Goal: Find contact information: Find contact information

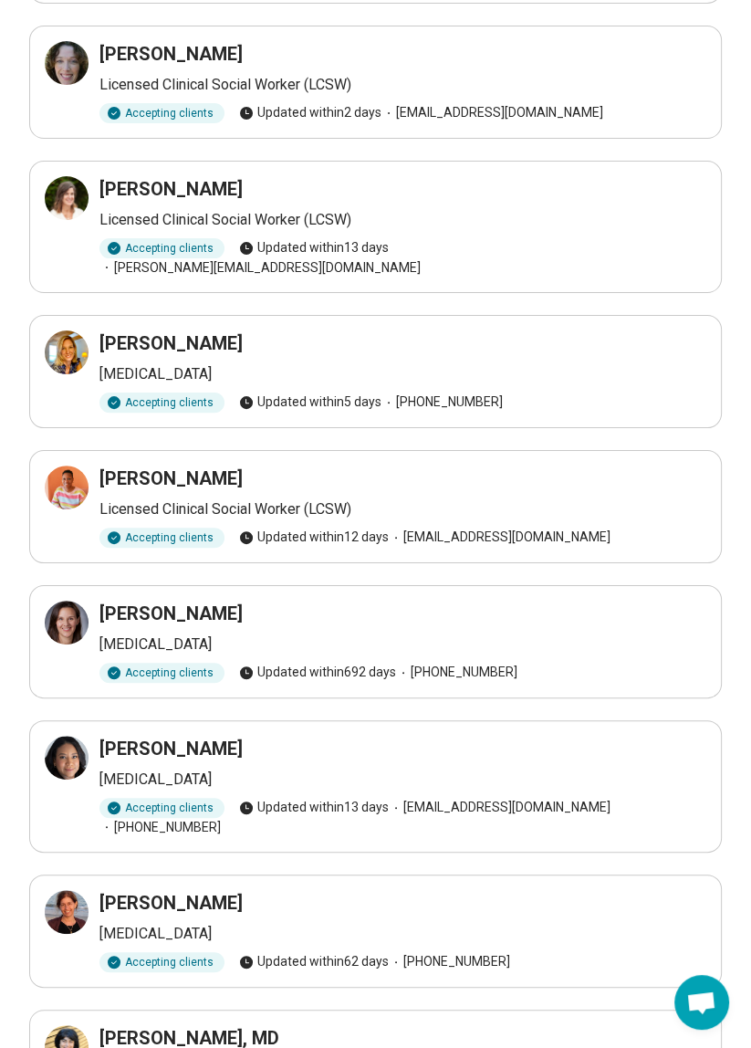
scroll to position [271, 0]
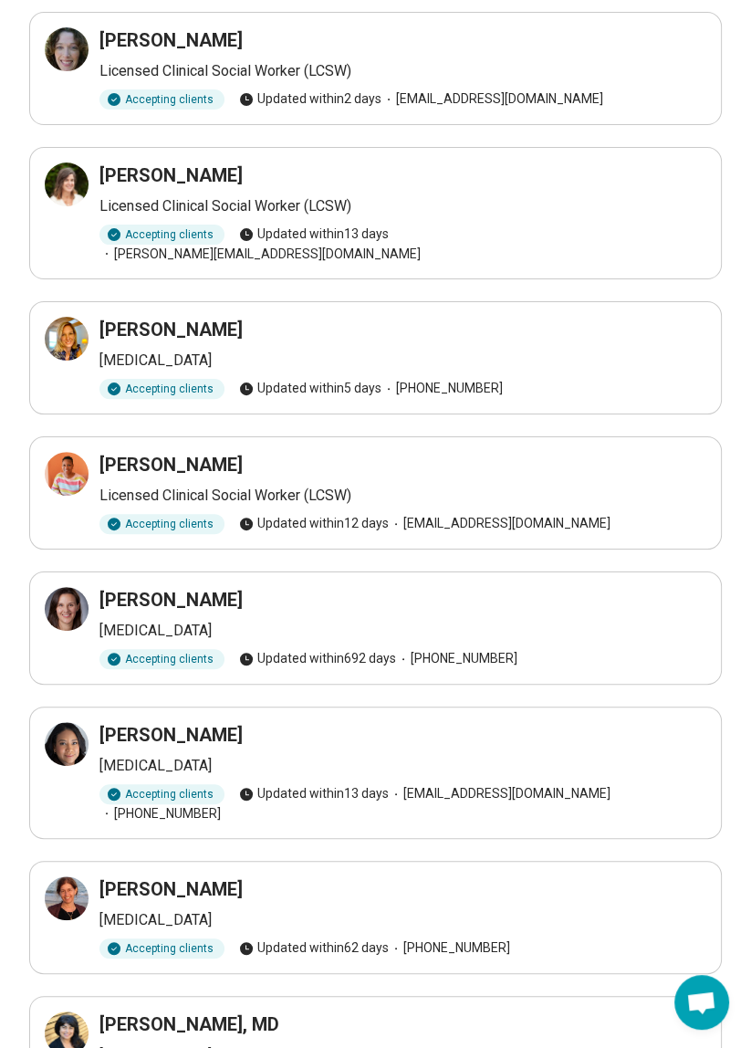
click at [111, 587] on h3 "Miriam Ehrensaft" at bounding box center [171, 600] width 143 height 26
click at [85, 587] on div at bounding box center [67, 609] width 44 height 44
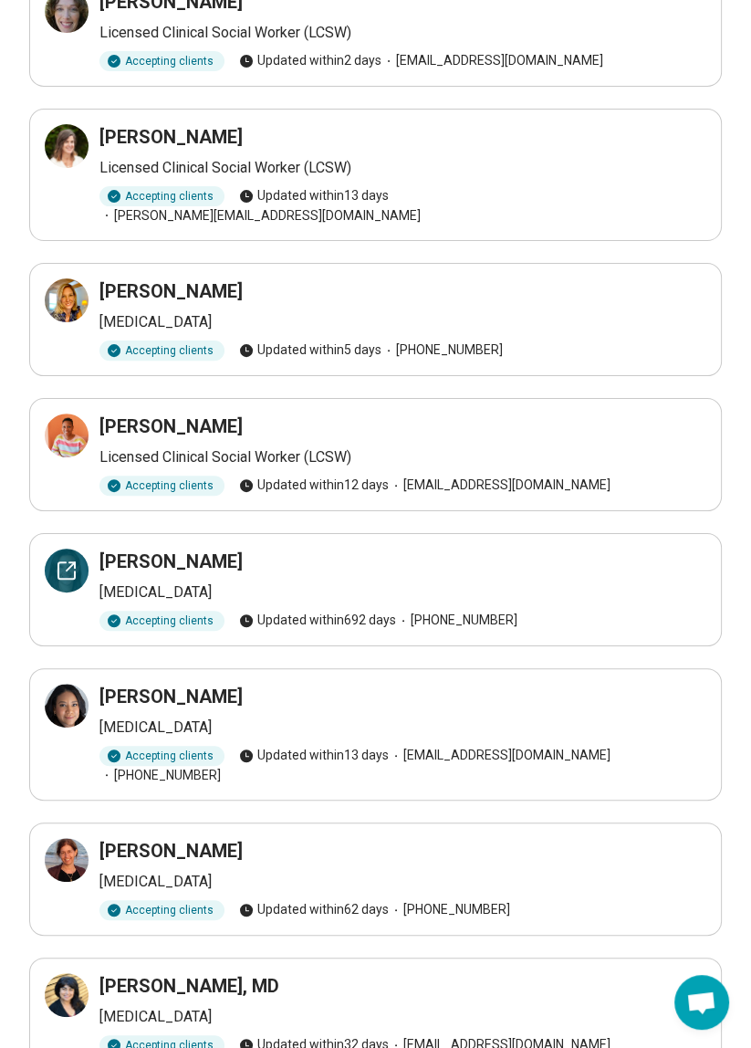
scroll to position [344, 0]
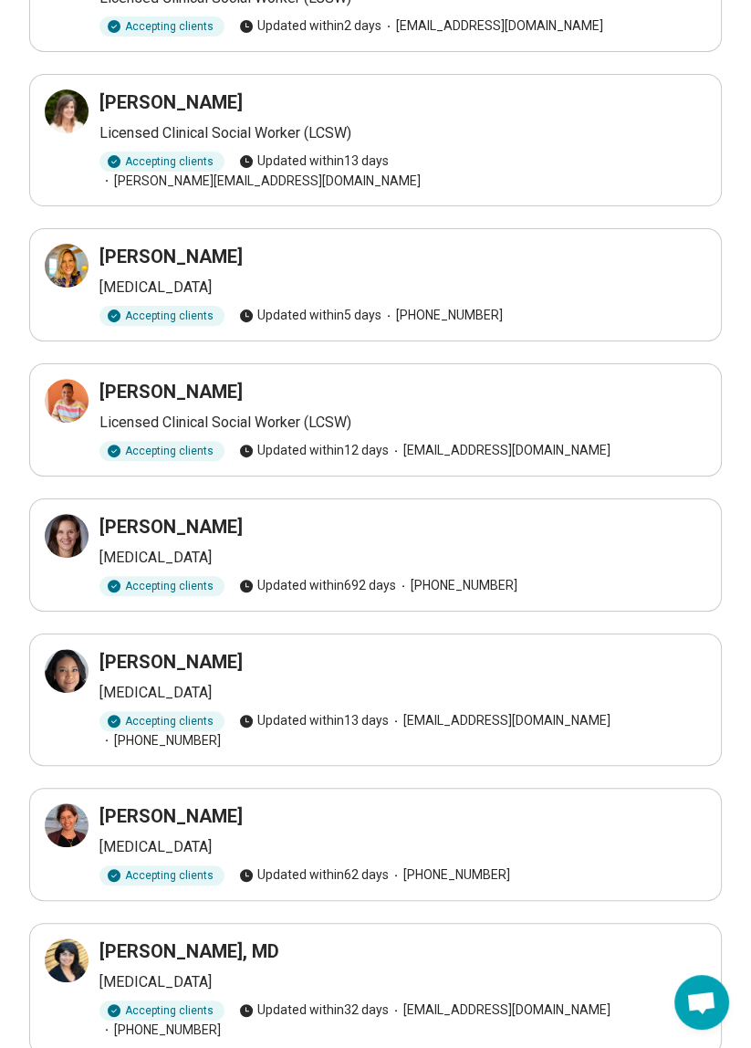
click at [157, 306] on div "Accepting clients" at bounding box center [162, 316] width 125 height 20
click at [111, 244] on h3 "[PERSON_NAME]" at bounding box center [171, 257] width 143 height 26
click at [77, 244] on div at bounding box center [67, 266] width 44 height 44
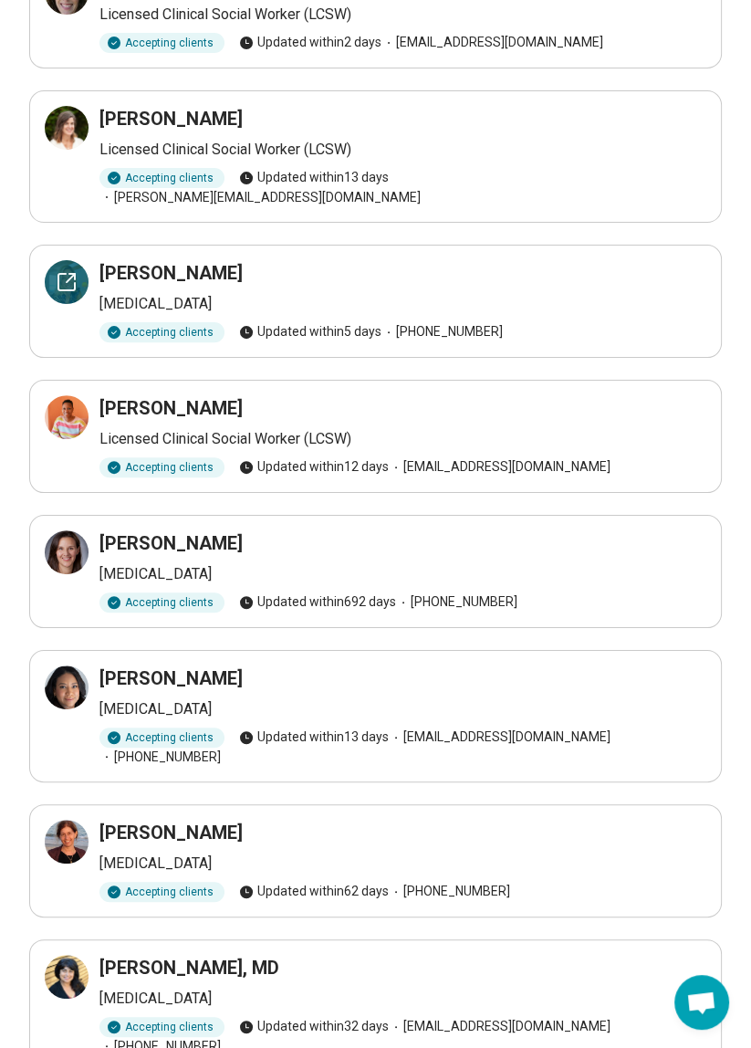
scroll to position [320, 0]
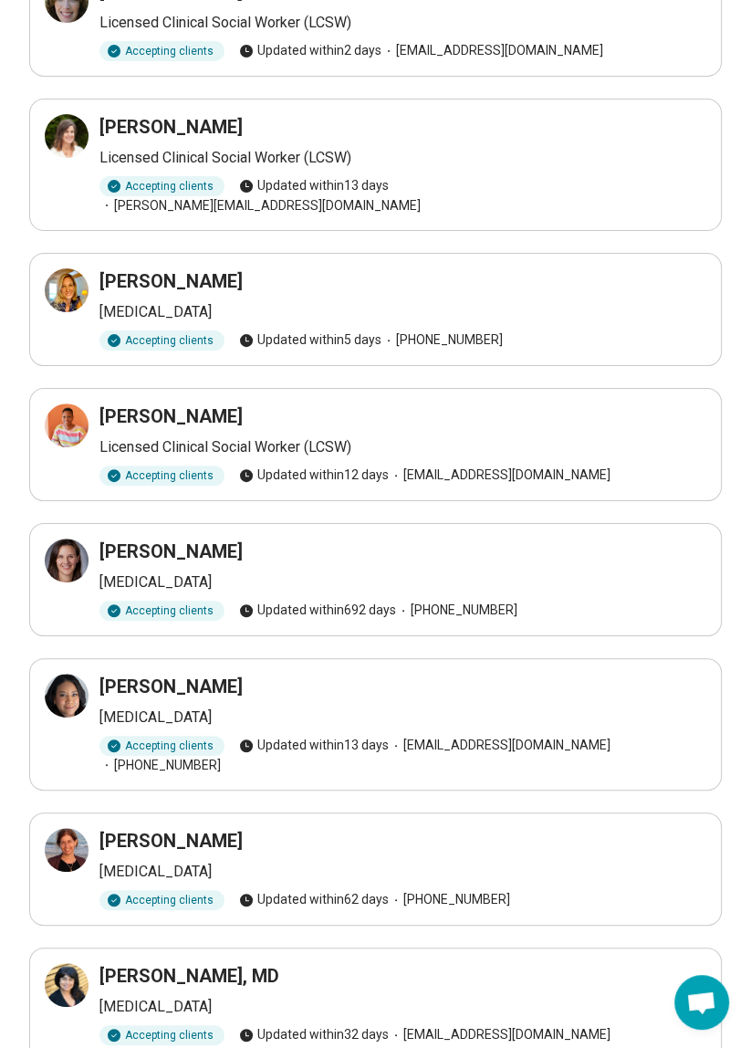
click at [741, 771] on main "Your referral list Heath Williams Licensed Clinical Social Worker (LCSW) Accept…" at bounding box center [375, 460] width 751 height 1385
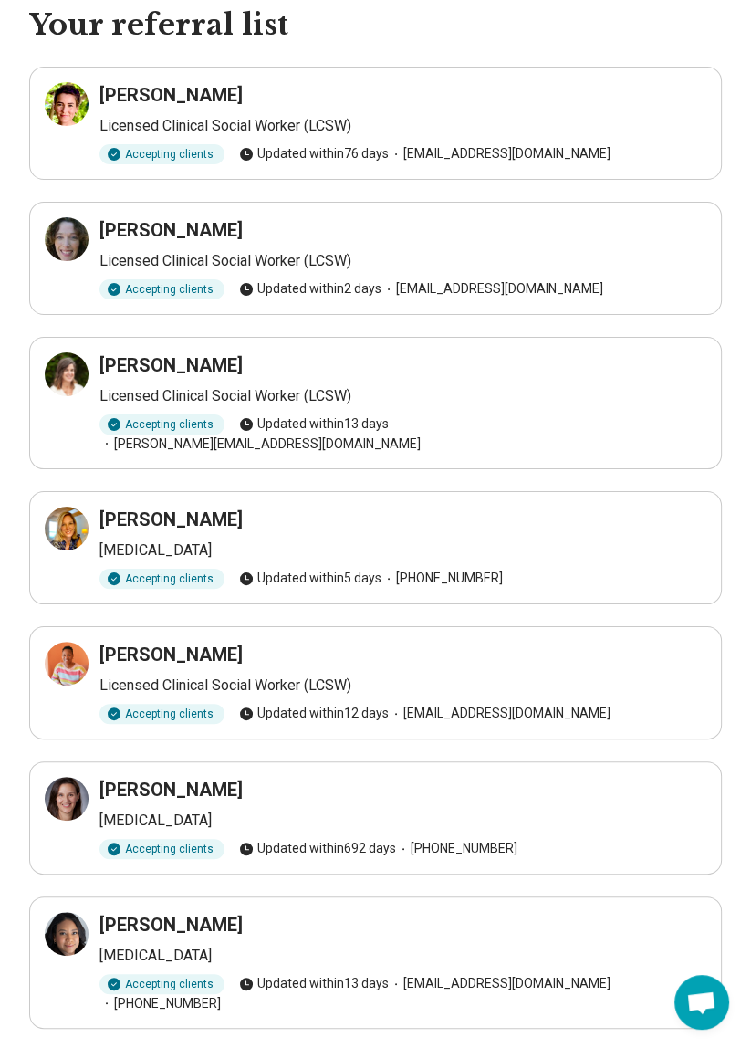
scroll to position [80, 0]
click at [109, 246] on div "Sheila Broderick Licensed Clinical Social Worker (LCSW) Accepting clients Updat…" at bounding box center [376, 259] width 662 height 82
click at [81, 252] on div at bounding box center [67, 240] width 44 height 44
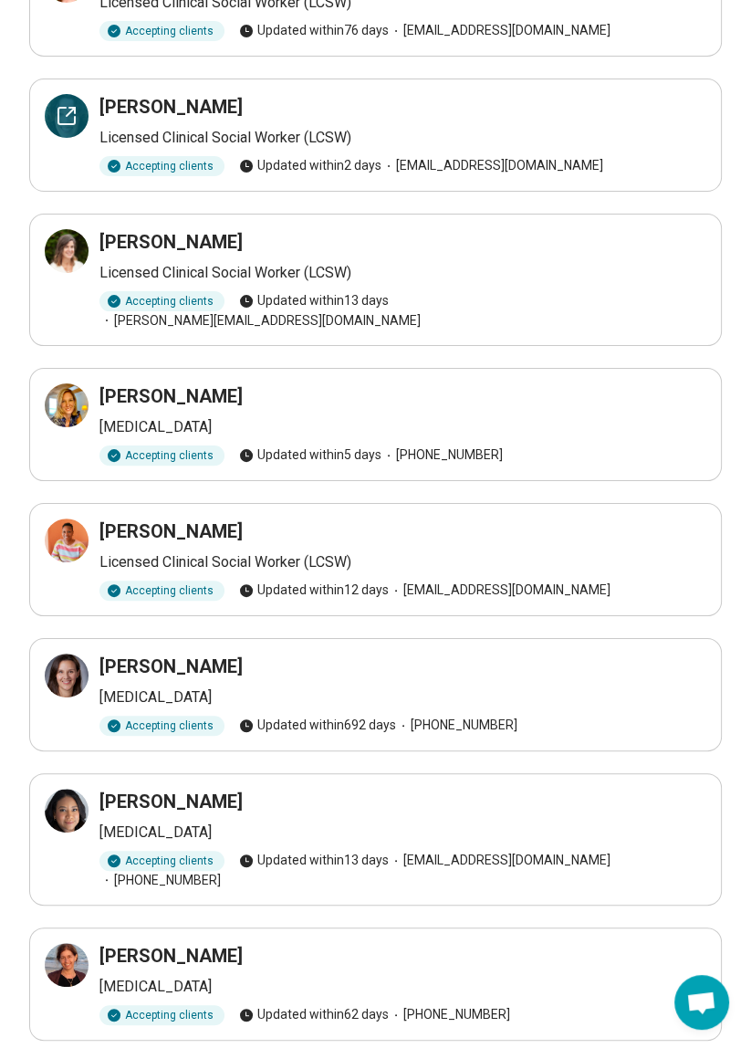
scroll to position [359, 0]
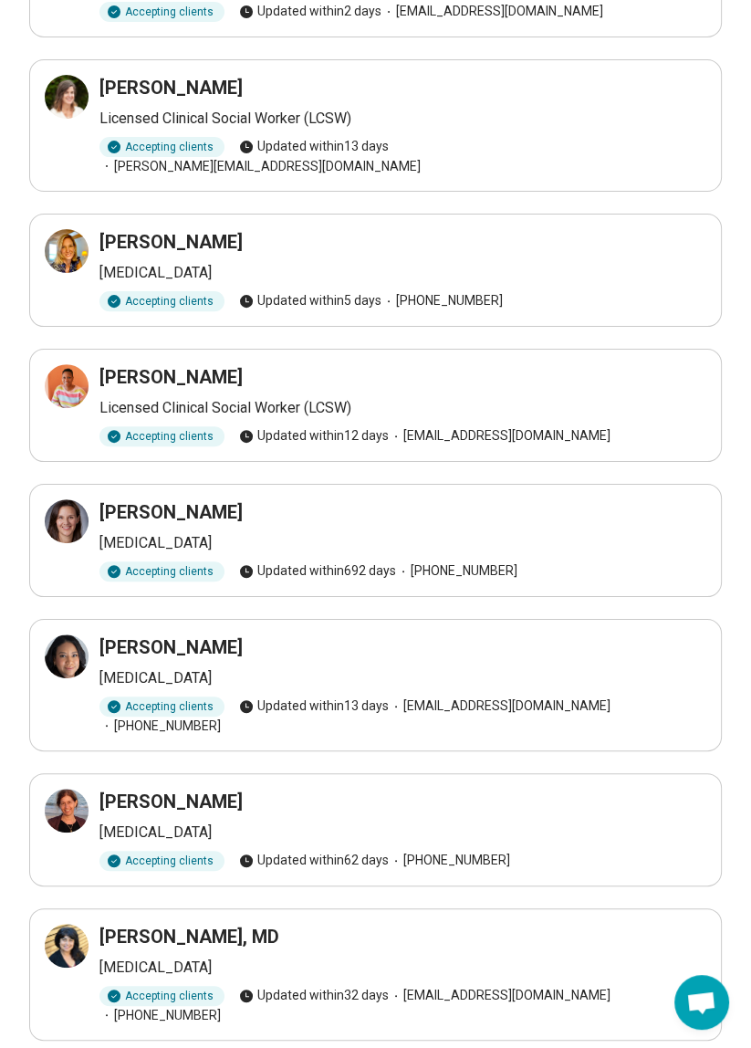
click at [100, 262] on p "[MEDICAL_DATA]" at bounding box center [403, 273] width 607 height 22
click at [65, 247] on div at bounding box center [67, 251] width 44 height 44
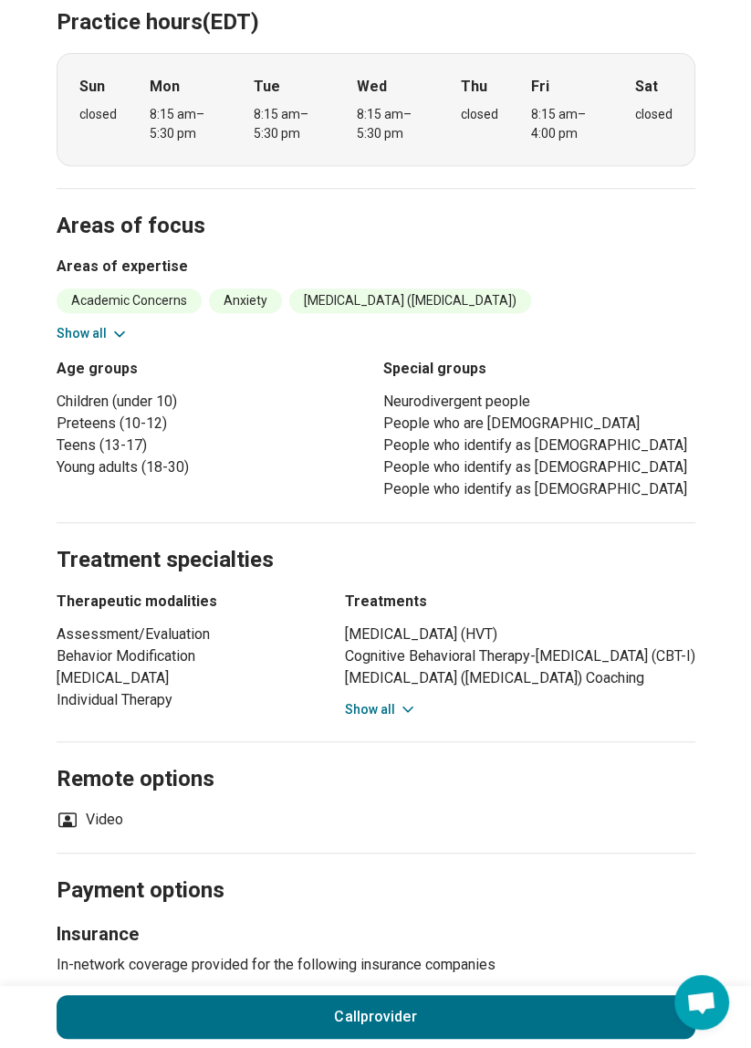
scroll to position [577, 0]
